Goal: Communication & Community: Answer question/provide support

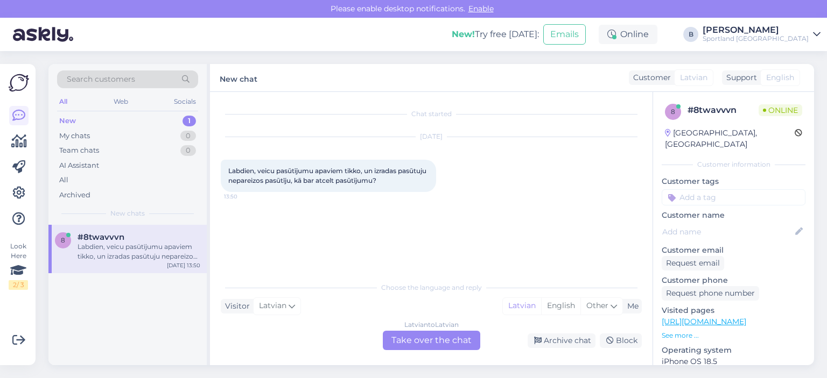
click at [411, 344] on div "Latvian to Latvian Take over the chat" at bounding box center [431, 340] width 97 height 19
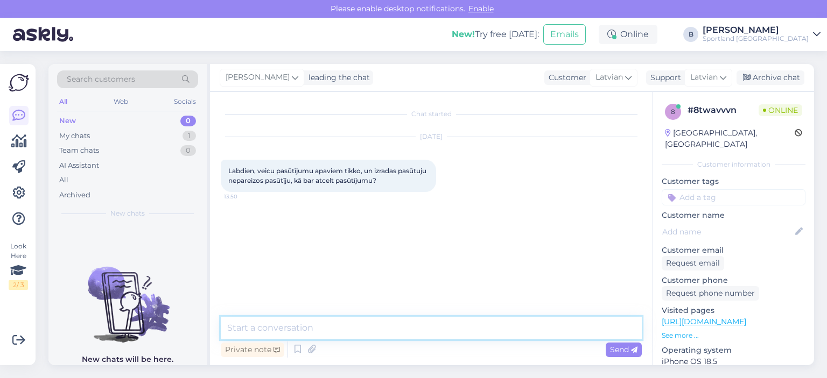
click at [397, 322] on textarea at bounding box center [431, 328] width 421 height 23
type textarea "Sveiki, kāds ir pasūtījuma numurs?"
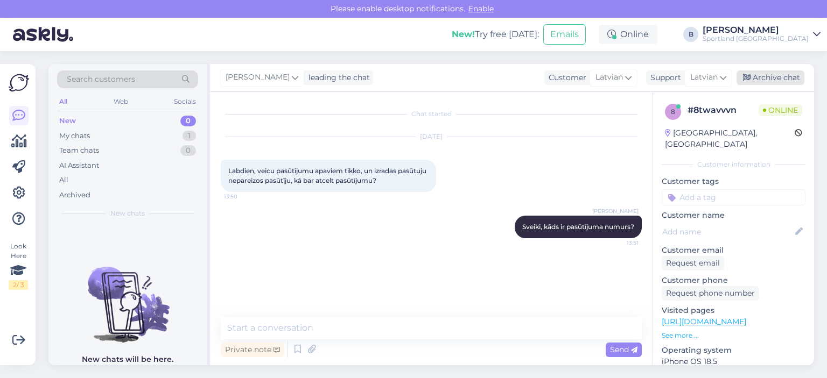
click at [789, 77] on div "Archive chat" at bounding box center [770, 78] width 68 height 15
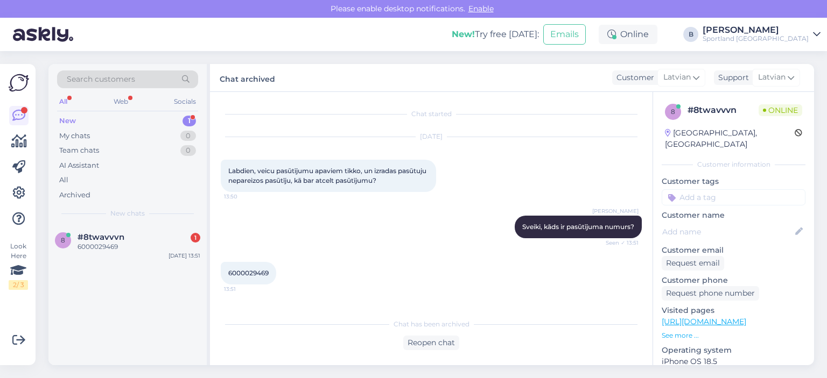
click at [251, 267] on div "6000029469 13:51" at bounding box center [248, 273] width 55 height 23
click at [252, 271] on span "6000029469" at bounding box center [248, 273] width 40 height 8
copy div "6000029469 13:51"
click at [435, 343] on div "Reopen chat" at bounding box center [431, 343] width 56 height 15
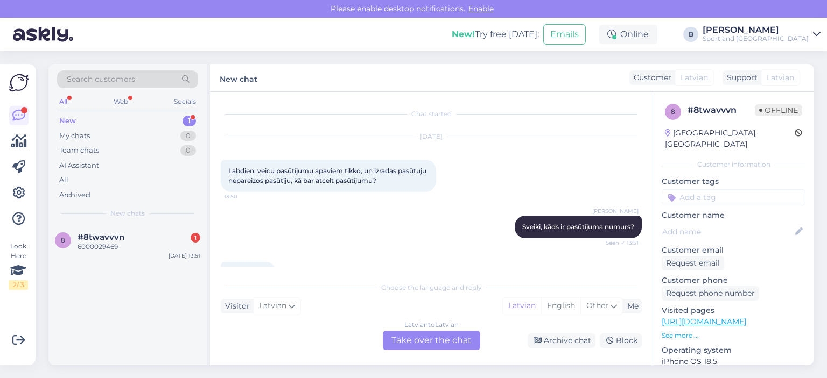
click at [424, 338] on div "Latvian to Latvian Take over the chat" at bounding box center [431, 340] width 97 height 19
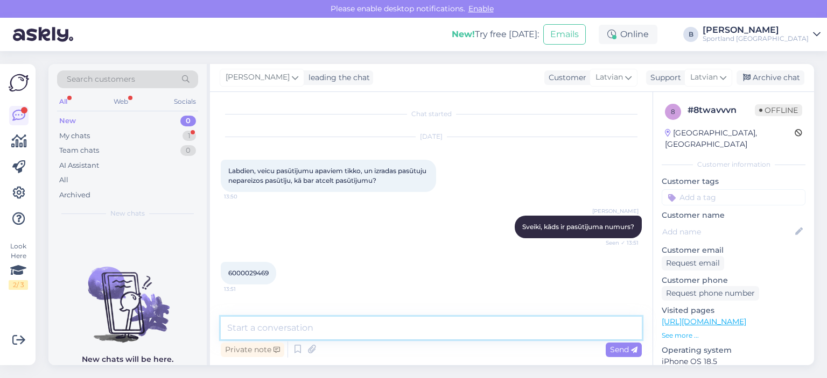
click at [420, 320] on textarea at bounding box center [431, 328] width 421 height 23
type textarea "Atcēlām Jums šo pasūtījumu!"
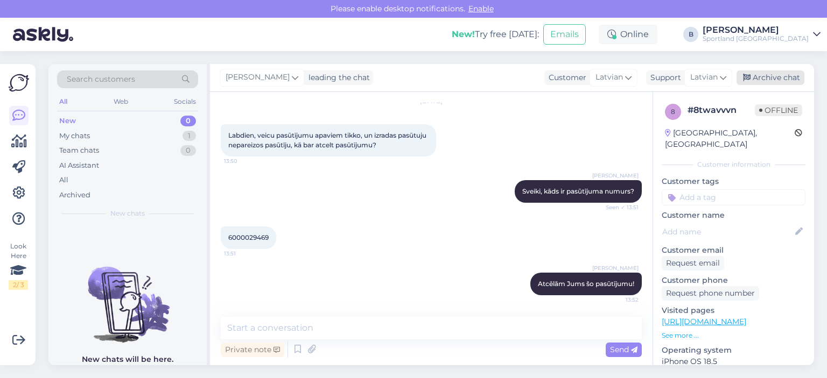
click at [751, 79] on div "Archive chat" at bounding box center [770, 78] width 68 height 15
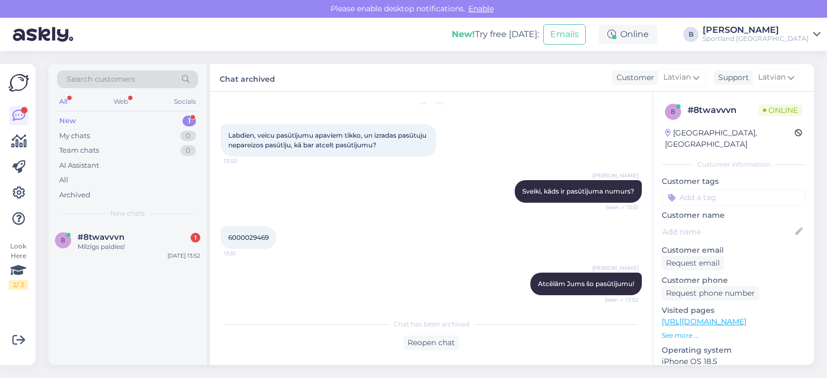
scroll to position [85, 0]
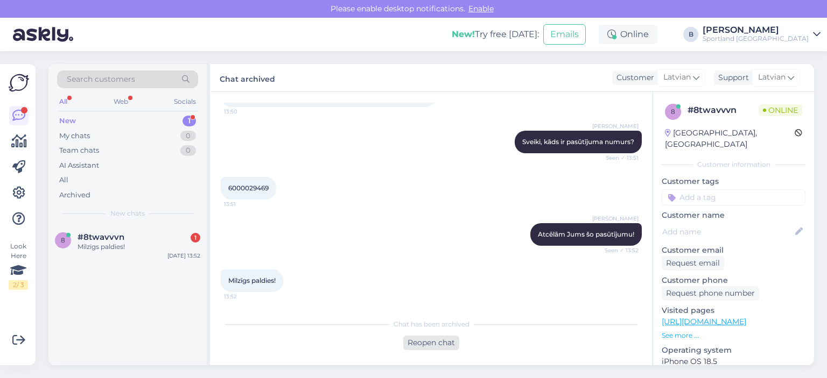
click at [416, 339] on div "Reopen chat" at bounding box center [431, 343] width 56 height 15
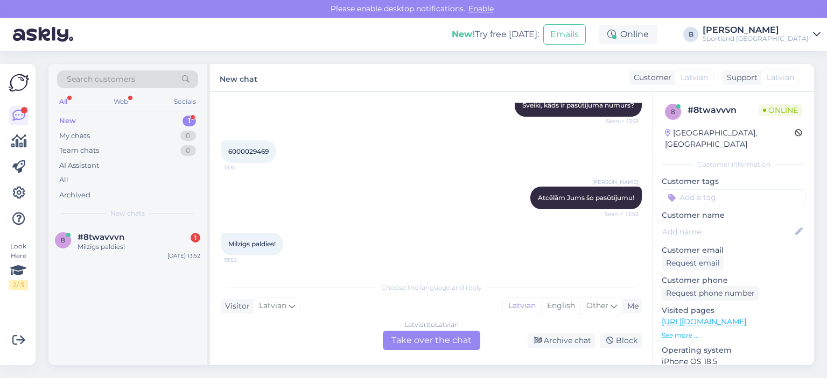
click at [455, 340] on div "Latvian to Latvian Take over the chat" at bounding box center [431, 340] width 97 height 19
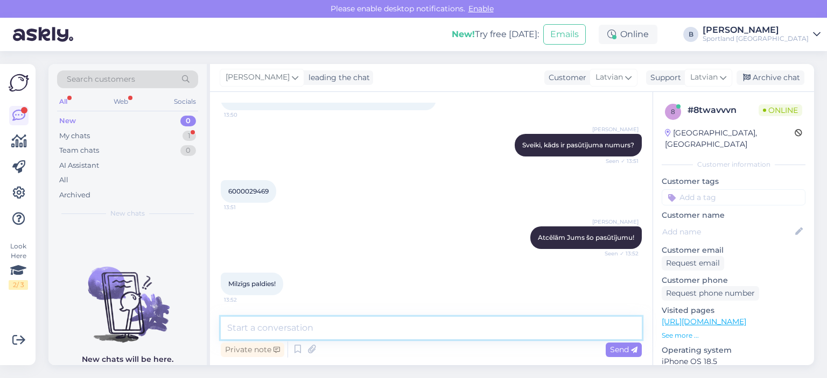
click at [446, 333] on textarea at bounding box center [431, 328] width 421 height 23
type textarea "Jauku Jums dienu! :)"
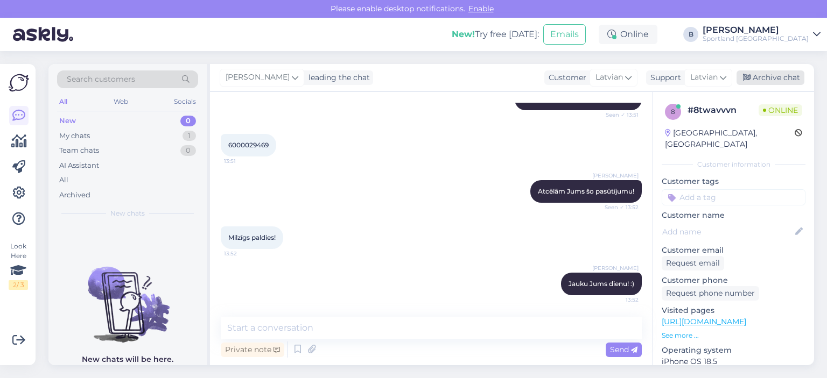
click at [794, 81] on div "Archive chat" at bounding box center [770, 78] width 68 height 15
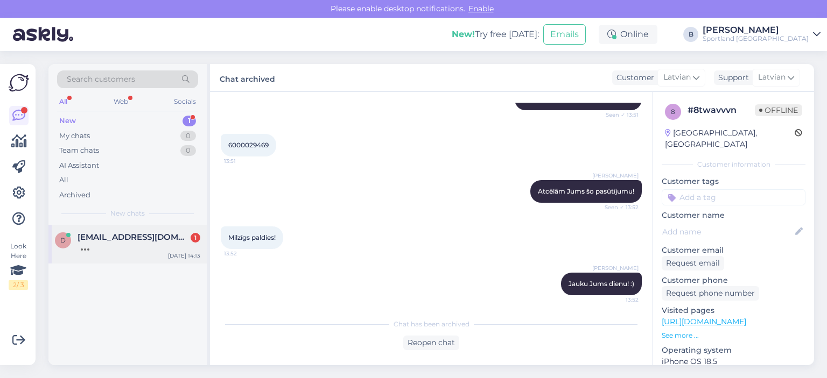
click at [141, 245] on div at bounding box center [139, 247] width 123 height 10
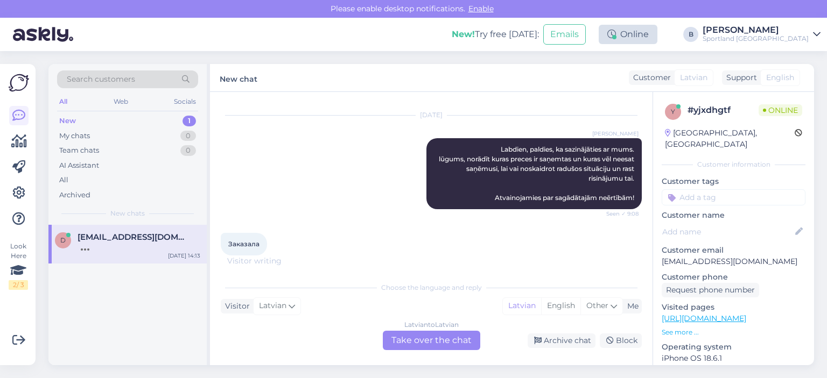
click at [657, 40] on div "Online" at bounding box center [628, 34] width 59 height 19
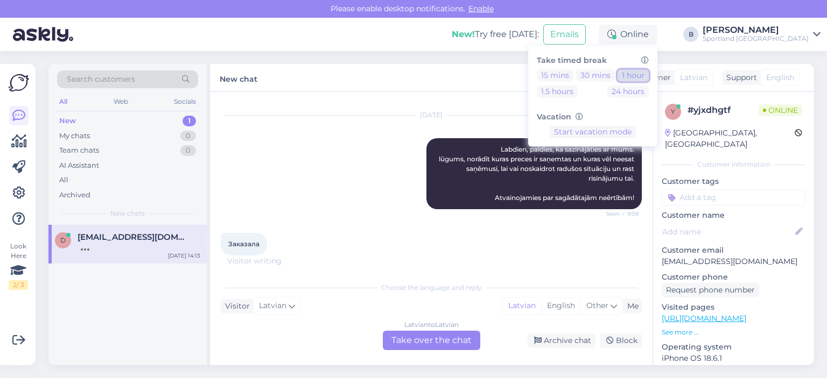
click at [649, 76] on button "1 hour" at bounding box center [632, 75] width 31 height 12
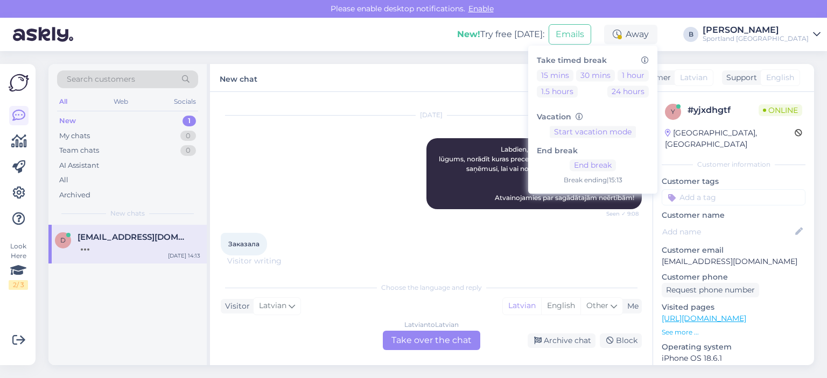
click at [352, 151] on div "[DATE] [PERSON_NAME], paldies, ka sazinājāties ar mums. lūgums, norādīt kuras p…" at bounding box center [431, 162] width 421 height 117
